Goal: Navigation & Orientation: Find specific page/section

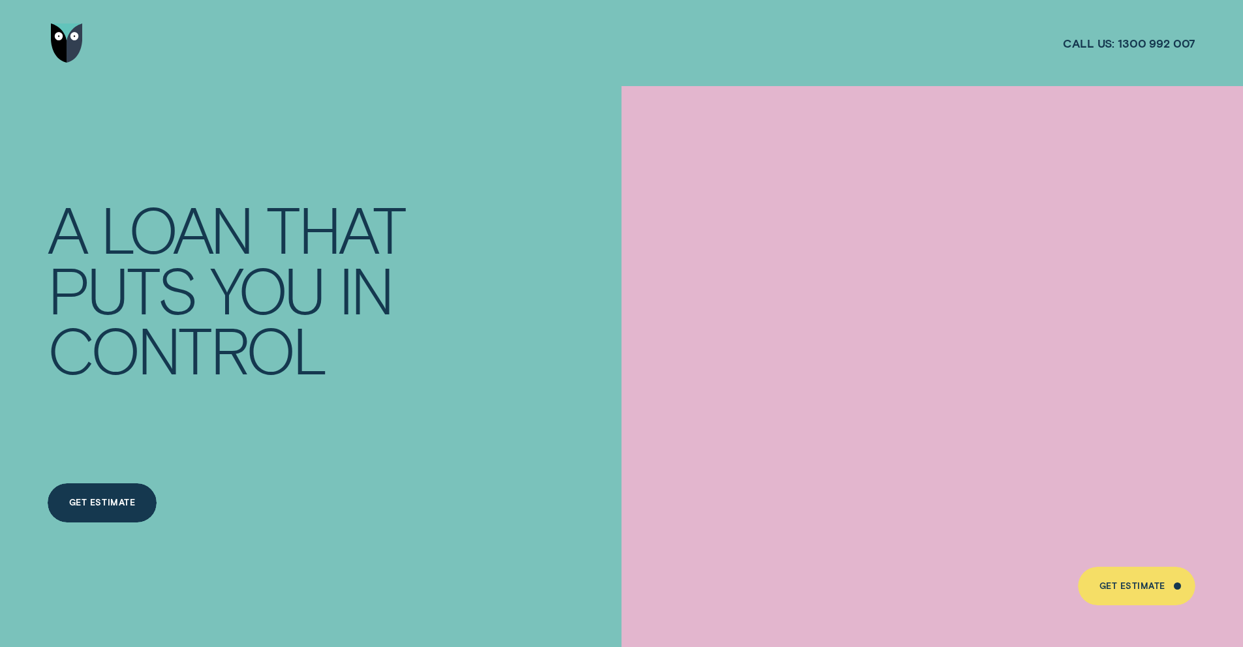
scroll to position [49, 0]
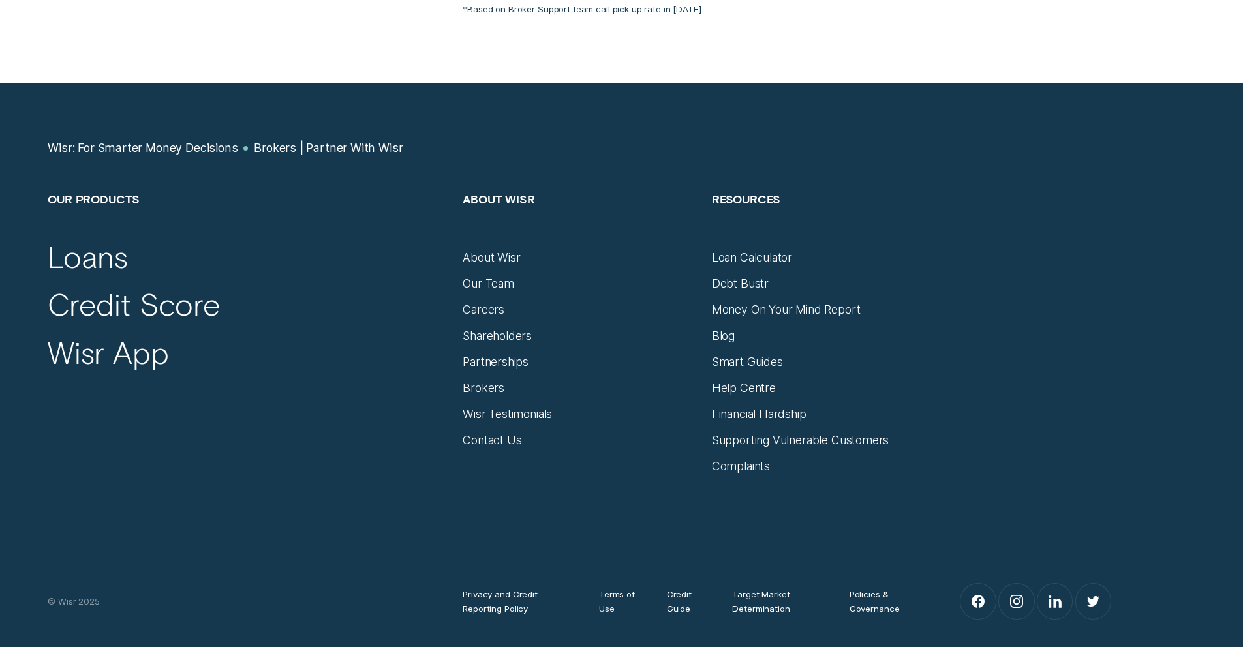
scroll to position [8409, 0]
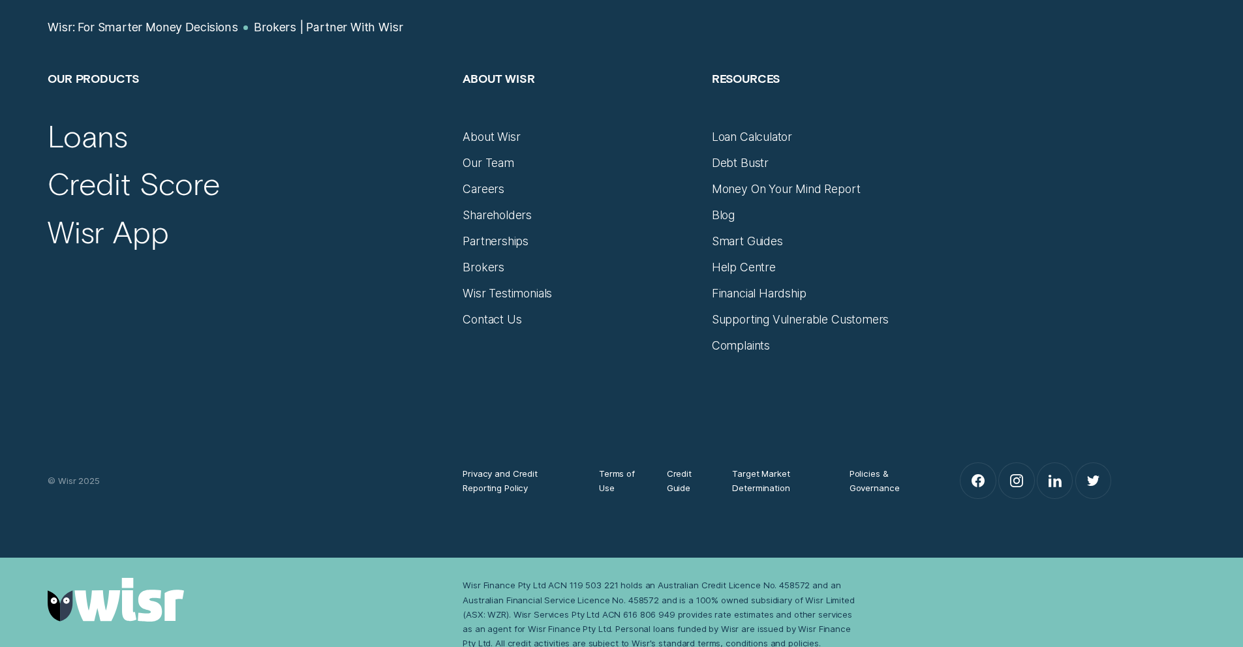
click at [504, 249] on div "Brokers" at bounding box center [580, 262] width 234 height 26
click at [493, 275] on div "Wisr Testimonials" at bounding box center [580, 288] width 234 height 26
click at [491, 260] on div "Brokers" at bounding box center [484, 267] width 42 height 14
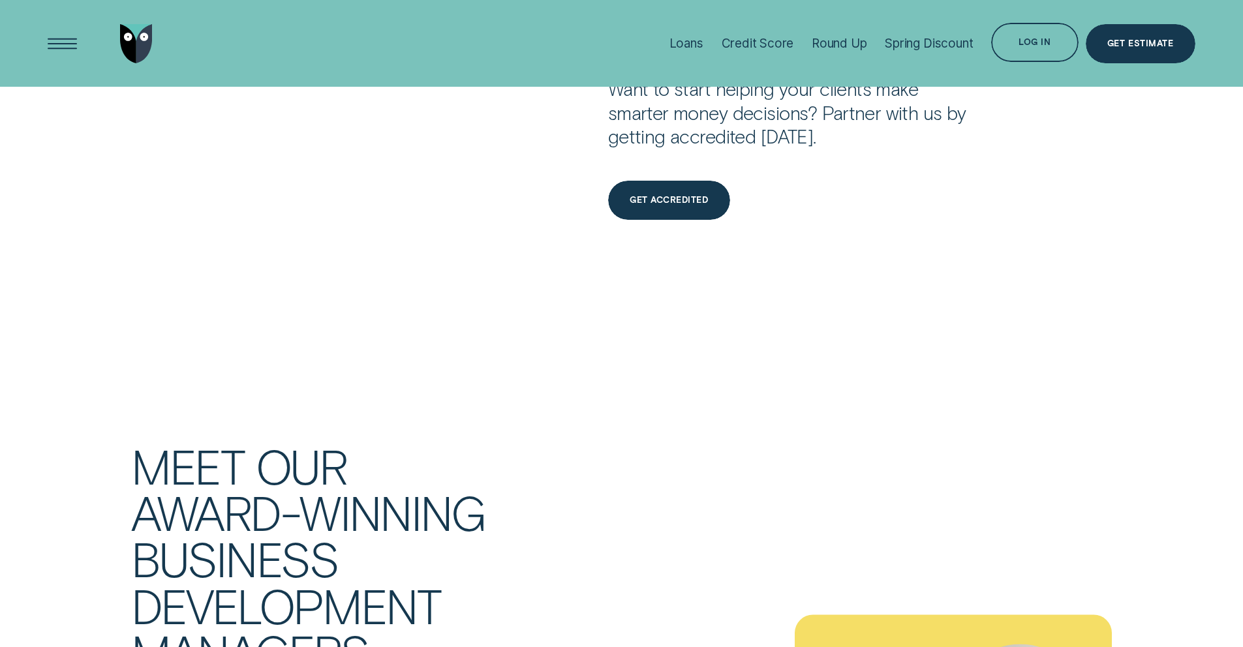
scroll to position [3778, 0]
